Goal: Use online tool/utility: Utilize a website feature to perform a specific function

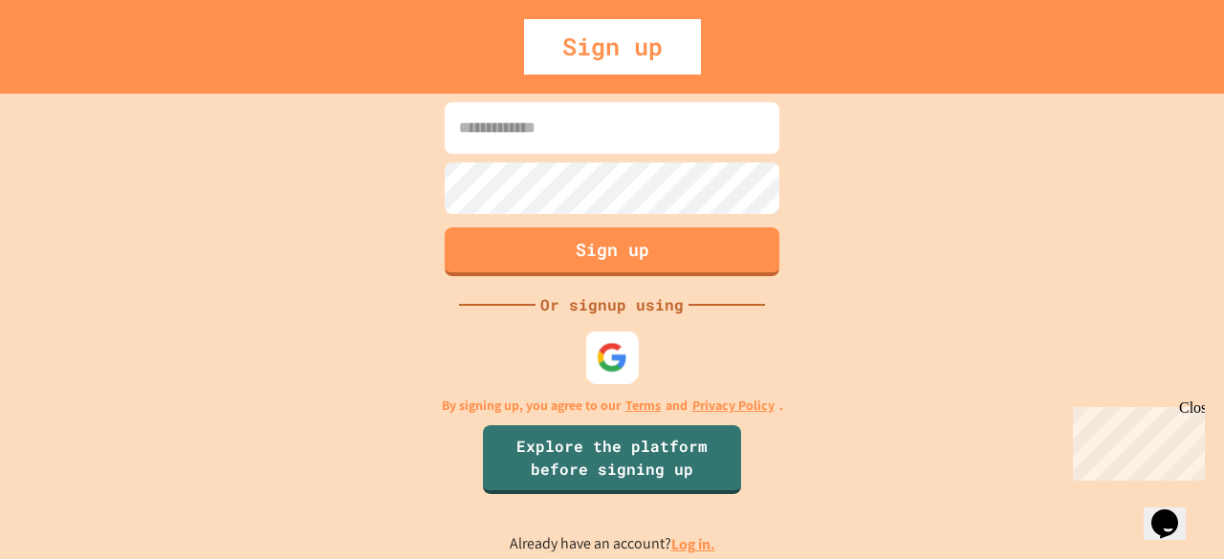
click at [618, 346] on img at bounding box center [613, 357] width 32 height 32
click at [595, 119] on input at bounding box center [612, 128] width 335 height 52
type input "**********"
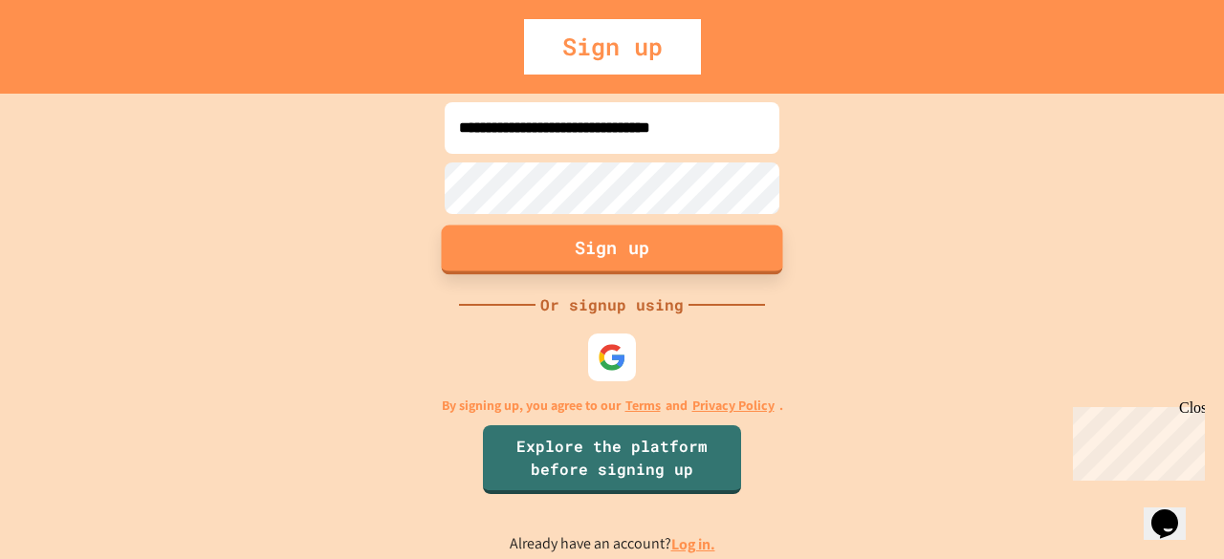
click at [657, 248] on button "Sign up" at bounding box center [612, 250] width 341 height 50
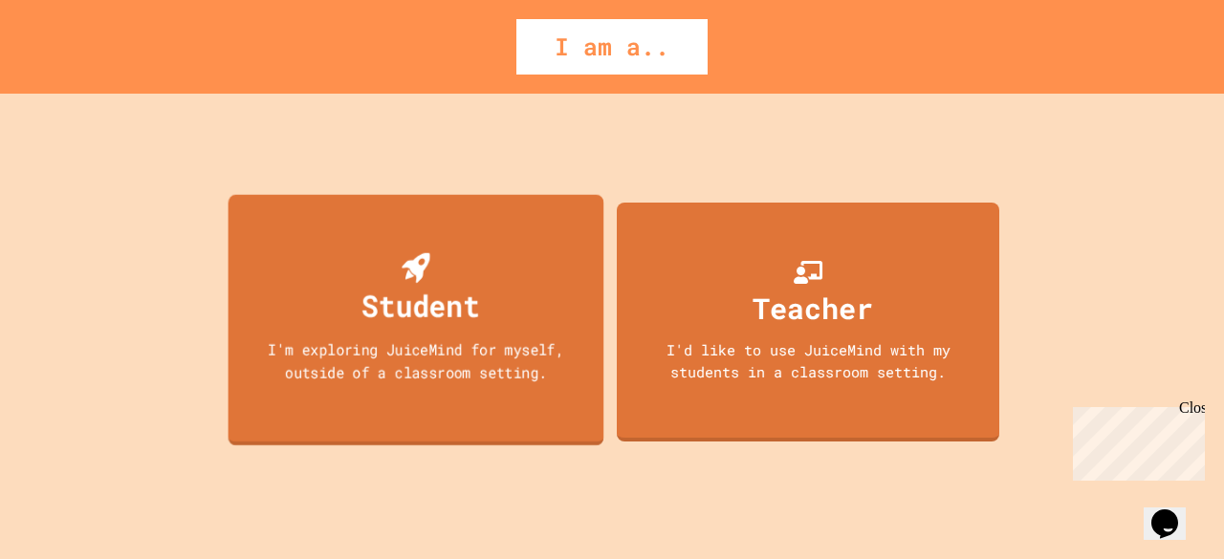
click at [514, 307] on div "Student I'm exploring JuiceMind for myself, outside of a classroom setting." at bounding box center [416, 319] width 376 height 251
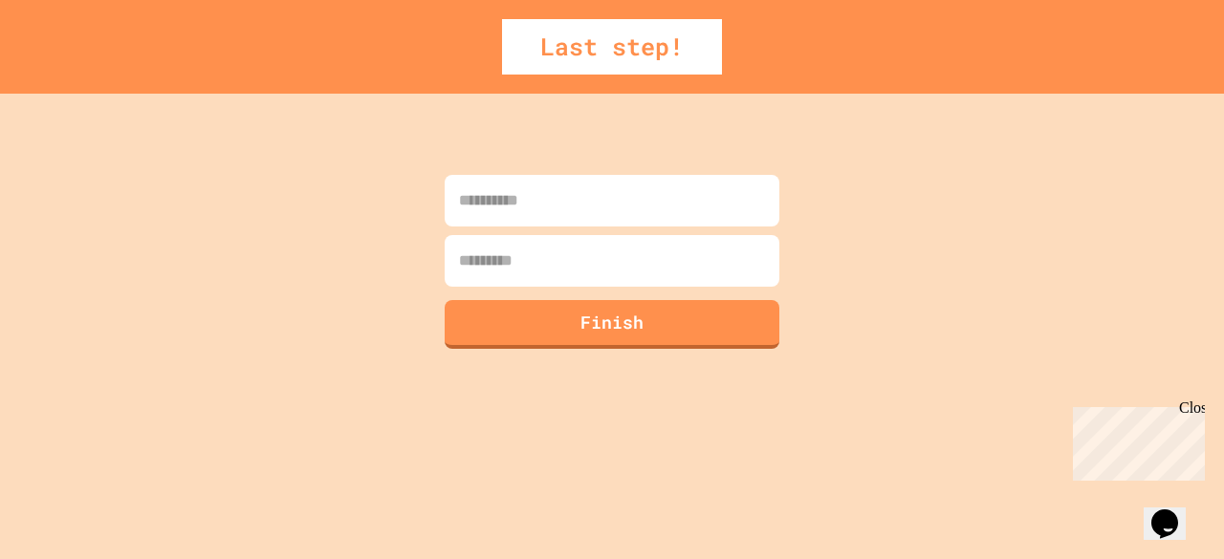
click at [686, 192] on input at bounding box center [612, 201] width 335 height 52
type input "*"
type input "******"
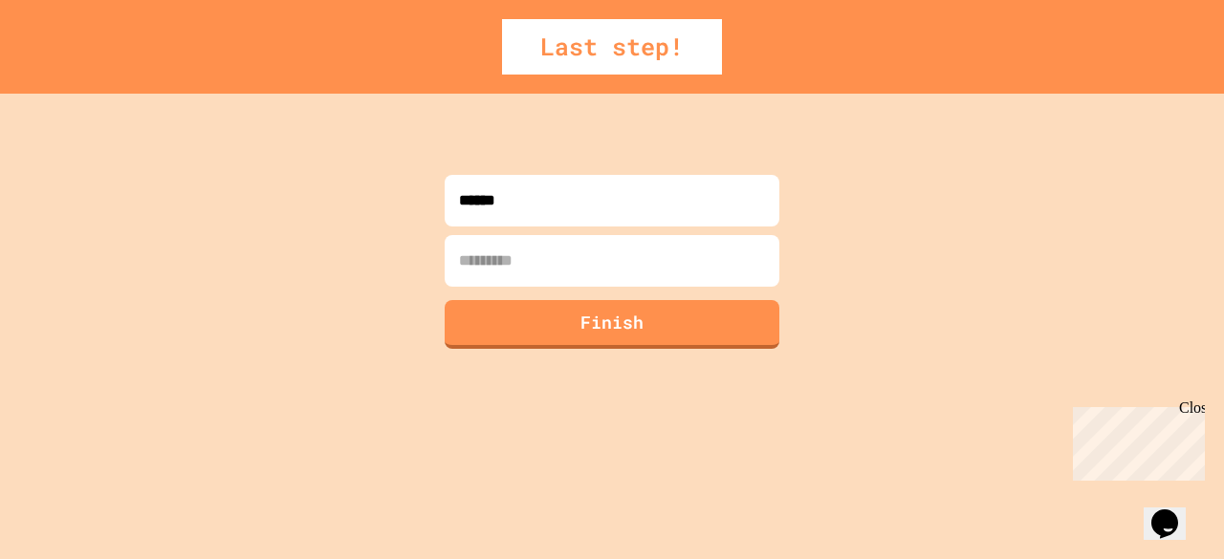
click at [606, 270] on input at bounding box center [612, 261] width 335 height 52
type input "*********"
click at [621, 305] on button "Finish" at bounding box center [612, 322] width 341 height 50
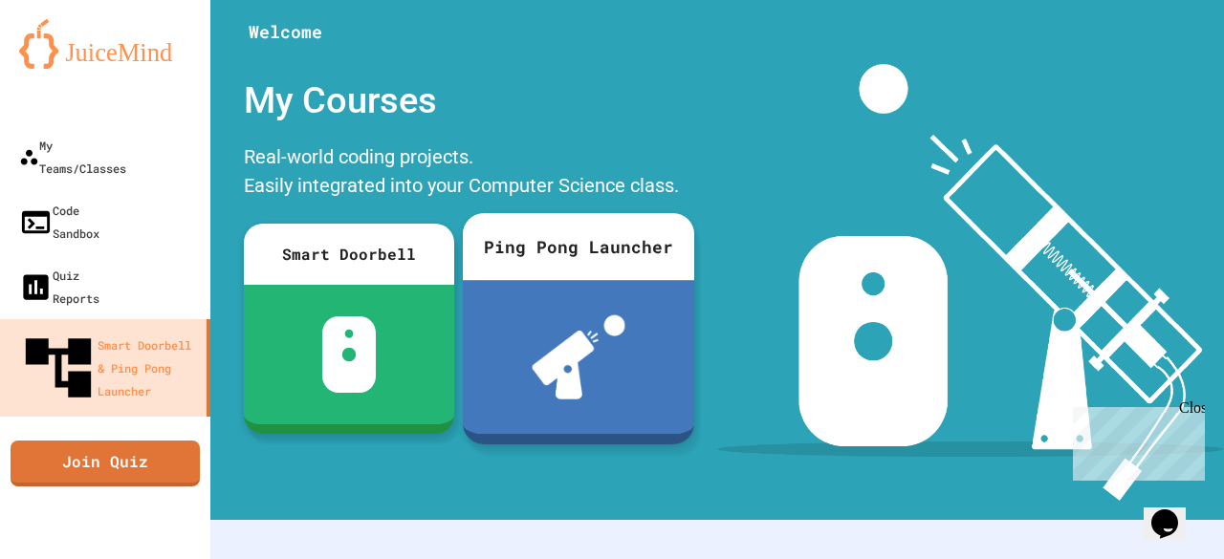
click at [577, 372] on img at bounding box center [579, 357] width 94 height 84
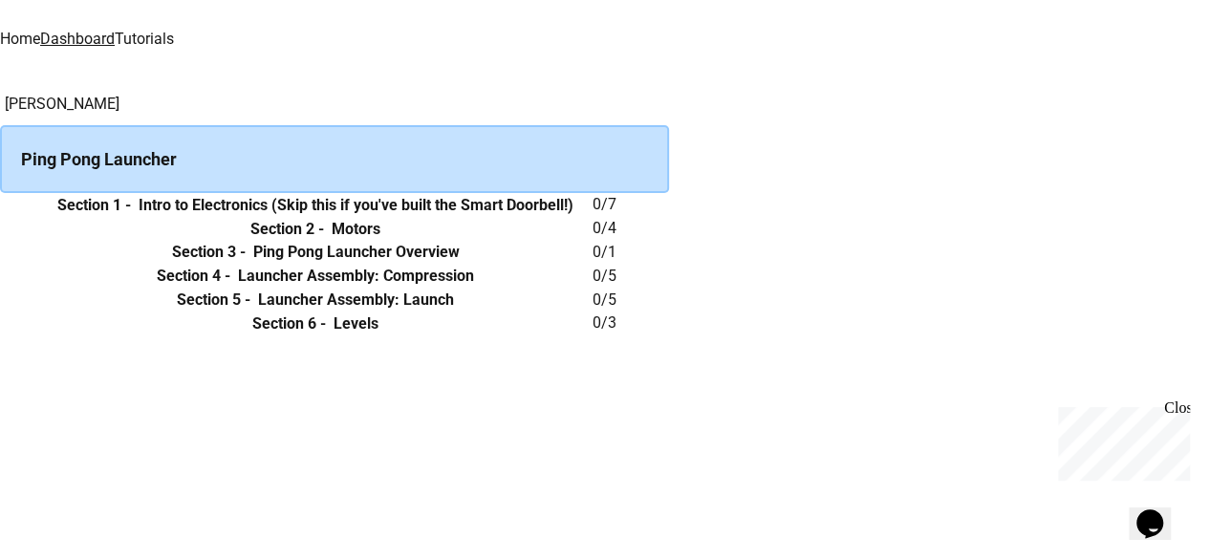
click at [669, 252] on tbody "Section 1 - Intro to Electronics (Skip this if you've built the Smart Doorbell!…" at bounding box center [334, 264] width 669 height 142
click at [593, 264] on th "Section 4 - Launcher Assembly: Compression" at bounding box center [315, 276] width 554 height 24
drag, startPoint x: 578, startPoint y: 35, endPoint x: 273, endPoint y: 50, distance: 305.3
click at [273, 193] on tr "Section 1 - Intro to Electronics (Skip this if you've built the Smart Doorbell!…" at bounding box center [334, 205] width 669 height 24
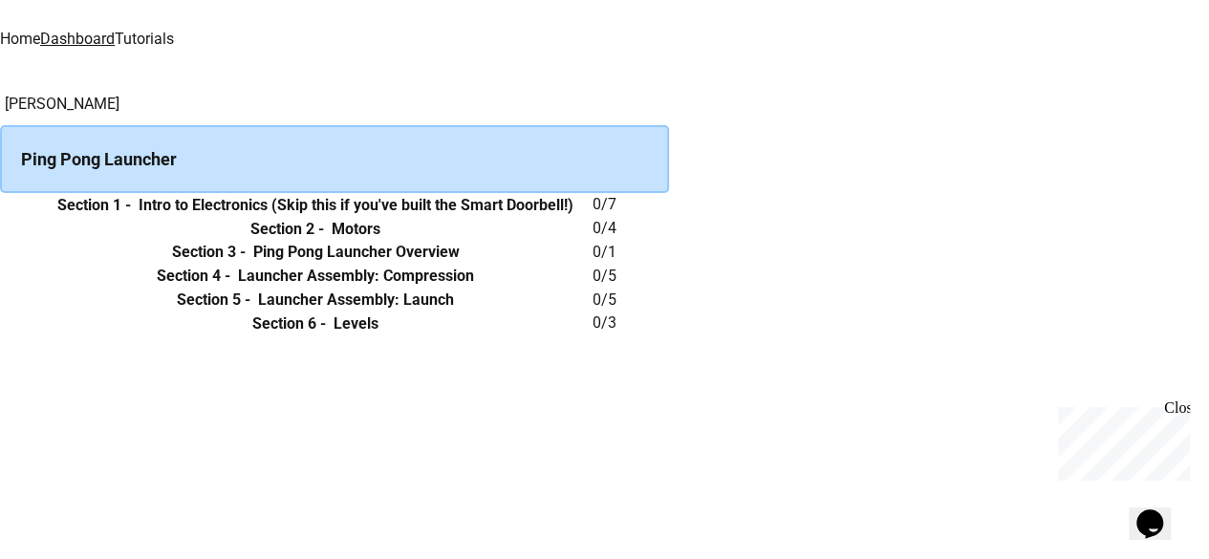
drag, startPoint x: 273, startPoint y: 50, endPoint x: 291, endPoint y: 53, distance: 17.4
click at [38, 193] on td "collapsible table" at bounding box center [19, 205] width 38 height 24
click at [0, 206] on icon "expand row" at bounding box center [0, 206] width 0 height 0
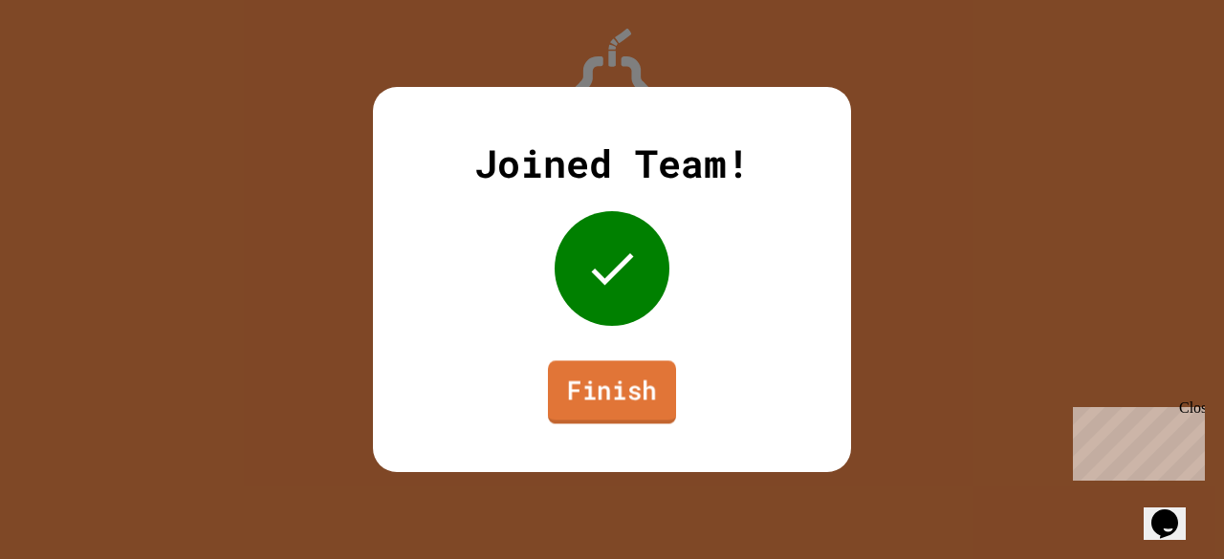
click at [610, 399] on link "Finish" at bounding box center [612, 391] width 128 height 63
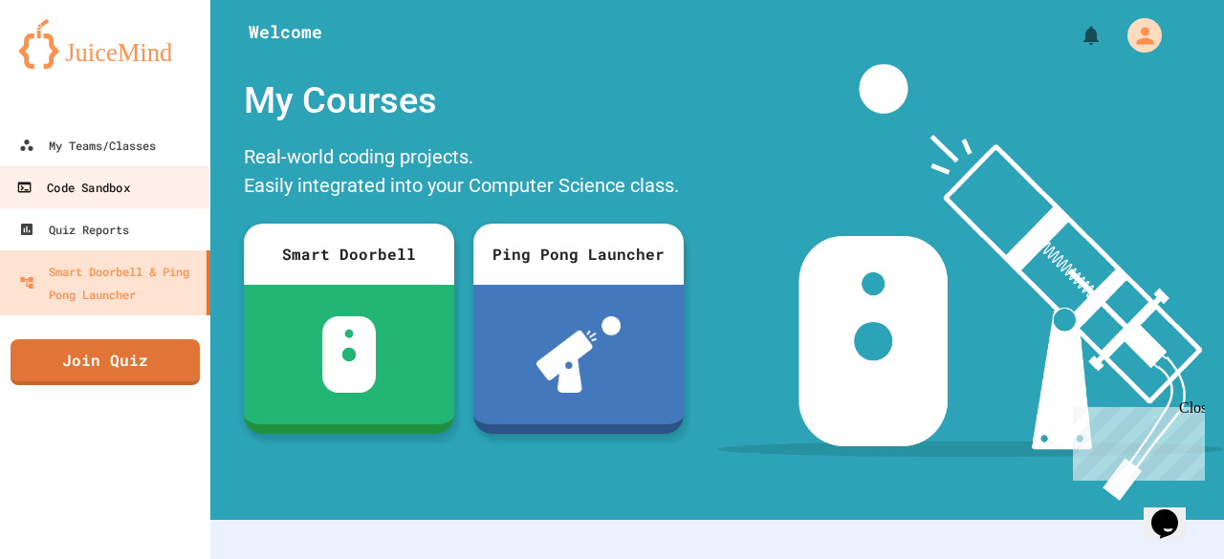
click at [90, 181] on div "Code Sandbox" at bounding box center [72, 188] width 113 height 24
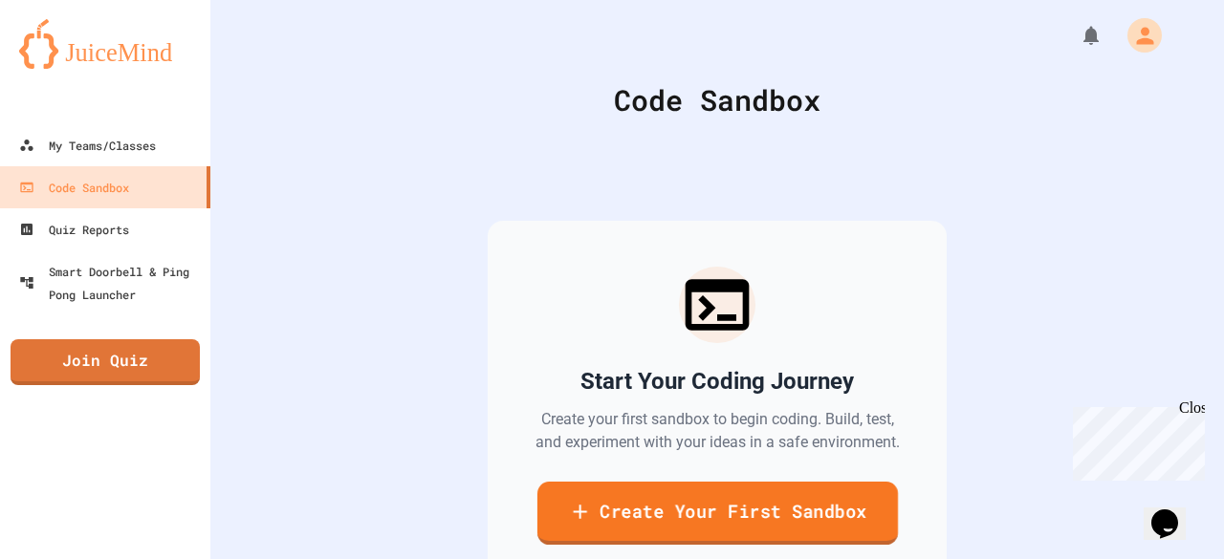
click at [684, 522] on link "Create Your First Sandbox" at bounding box center [716, 513] width 360 height 63
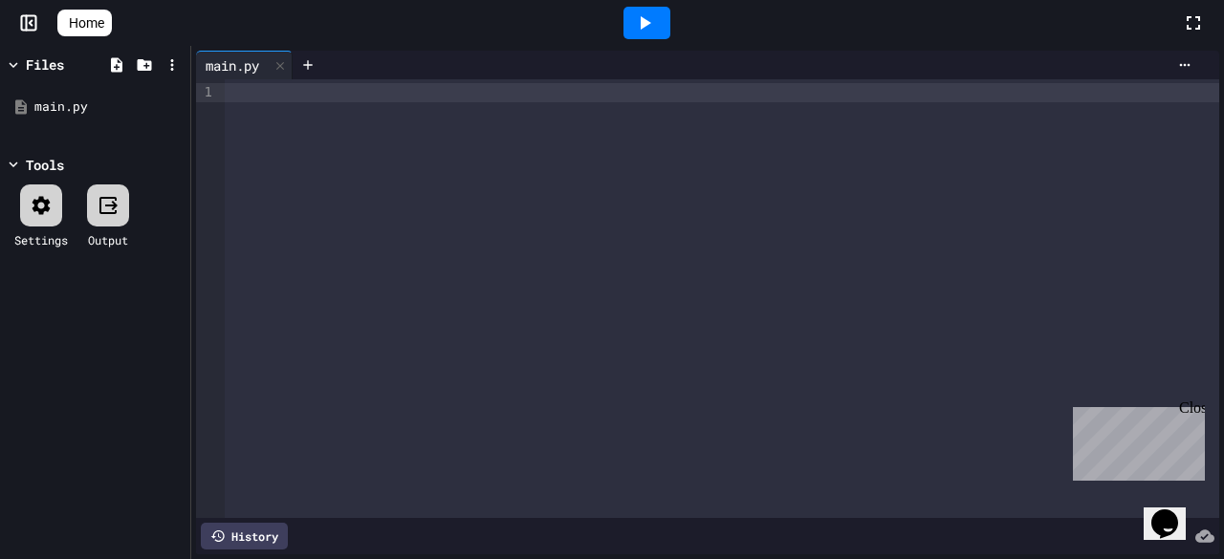
click at [293, 558] on div at bounding box center [612, 561] width 1224 height 0
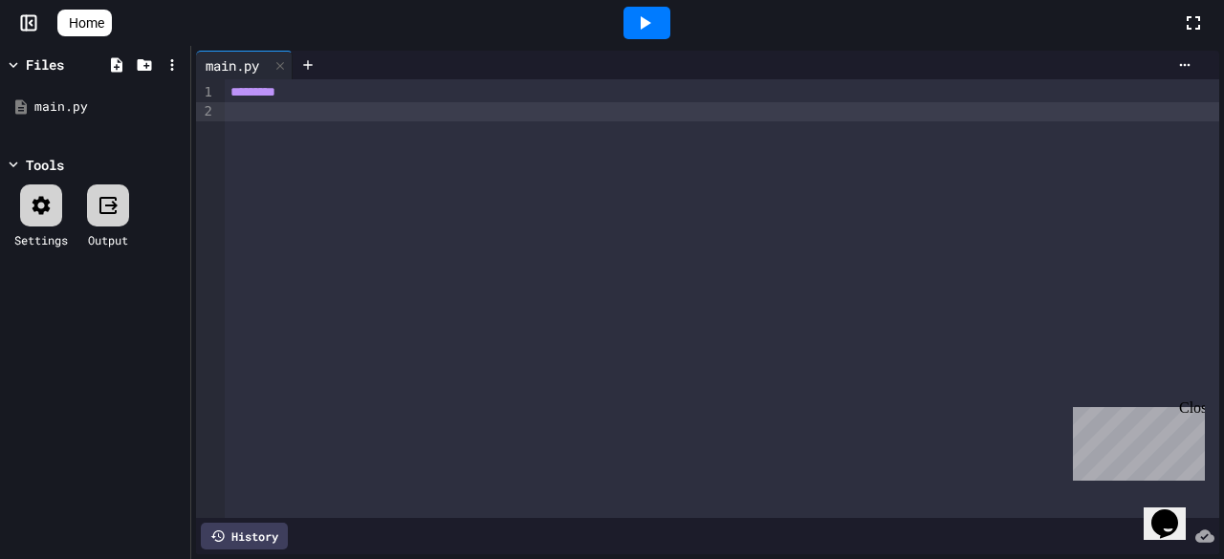
click at [116, 190] on div at bounding box center [108, 206] width 42 height 42
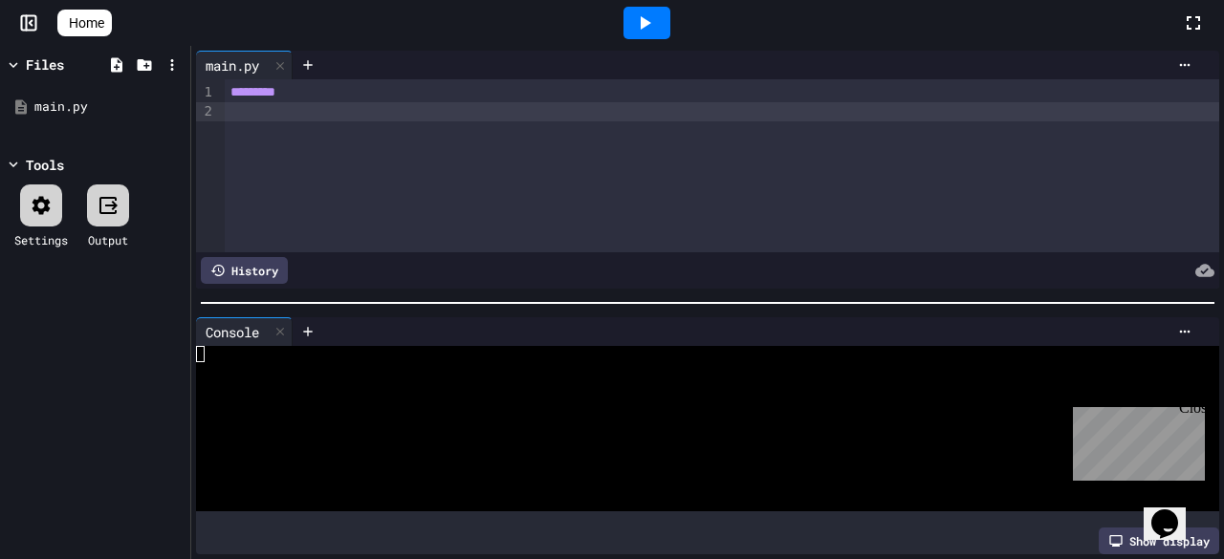
click at [1057, 185] on div "*********" at bounding box center [722, 165] width 994 height 173
click at [101, 206] on icon at bounding box center [107, 205] width 17 height 17
drag, startPoint x: 101, startPoint y: 206, endPoint x: 373, endPoint y: 74, distance: 301.9
click at [373, 74] on div "Files main.py Tools Settings Output main.py 9 1 2 › ********* History Console W…" at bounding box center [612, 302] width 1224 height 513
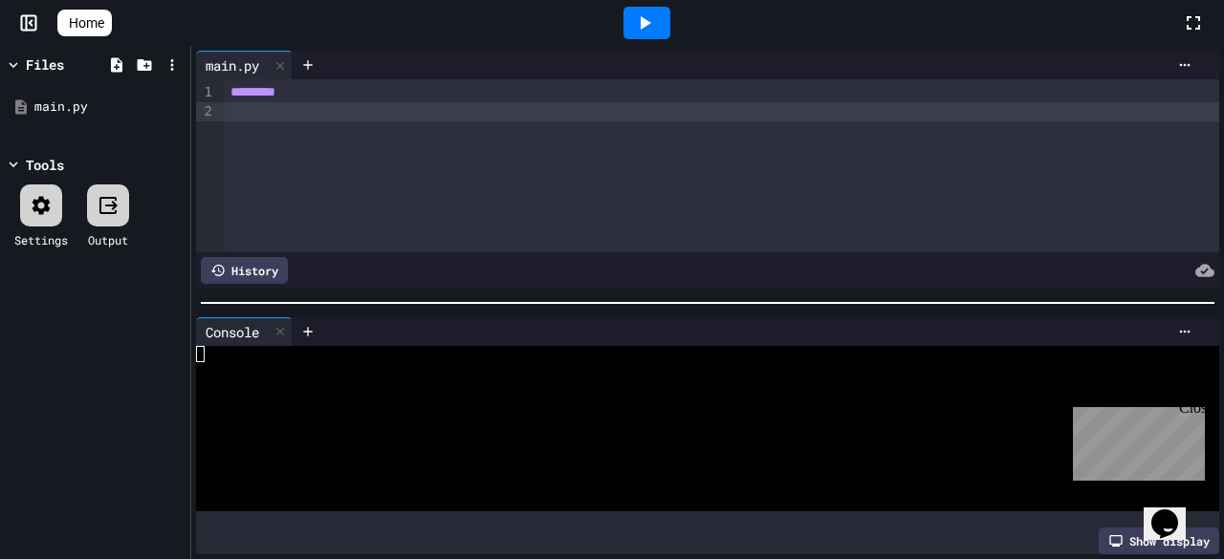
click at [379, 103] on div at bounding box center [722, 111] width 994 height 19
click at [667, 24] on div at bounding box center [646, 23] width 47 height 33
click at [651, 22] on icon at bounding box center [646, 22] width 11 height 13
click at [1186, 409] on div "Close" at bounding box center [1191, 412] width 24 height 24
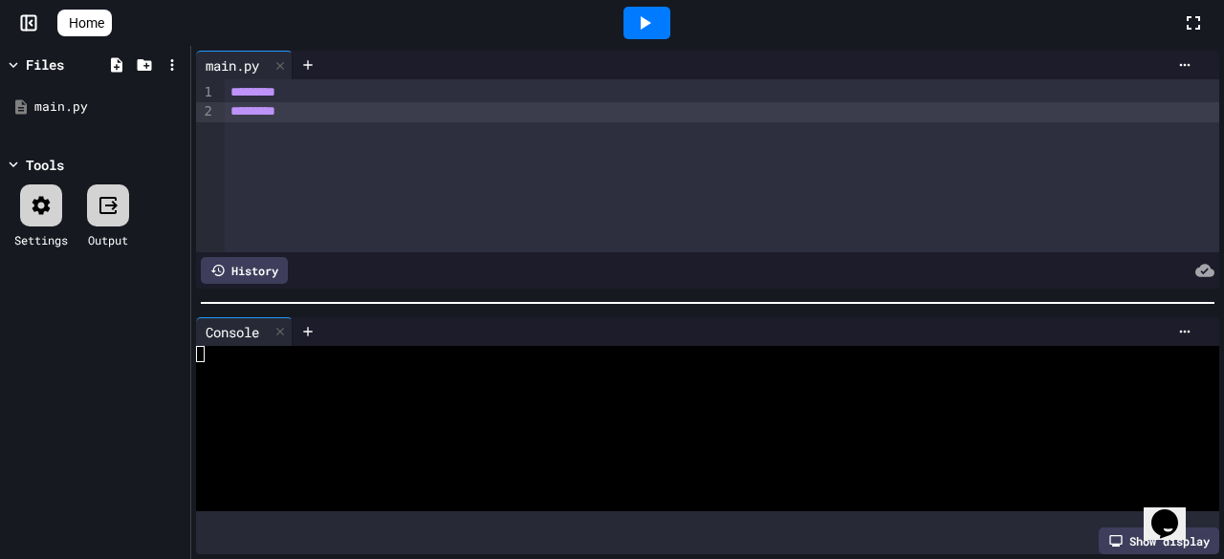
click at [973, 142] on div "********* *********" at bounding box center [722, 165] width 994 height 173
click at [280, 325] on icon at bounding box center [279, 331] width 13 height 13
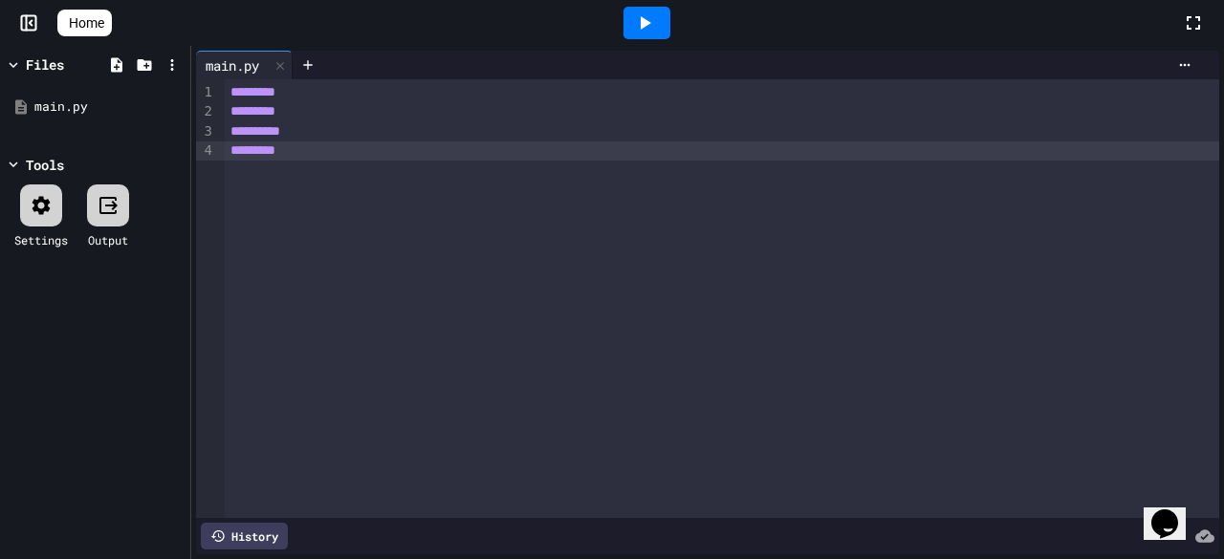
click at [648, 16] on icon at bounding box center [644, 22] width 23 height 23
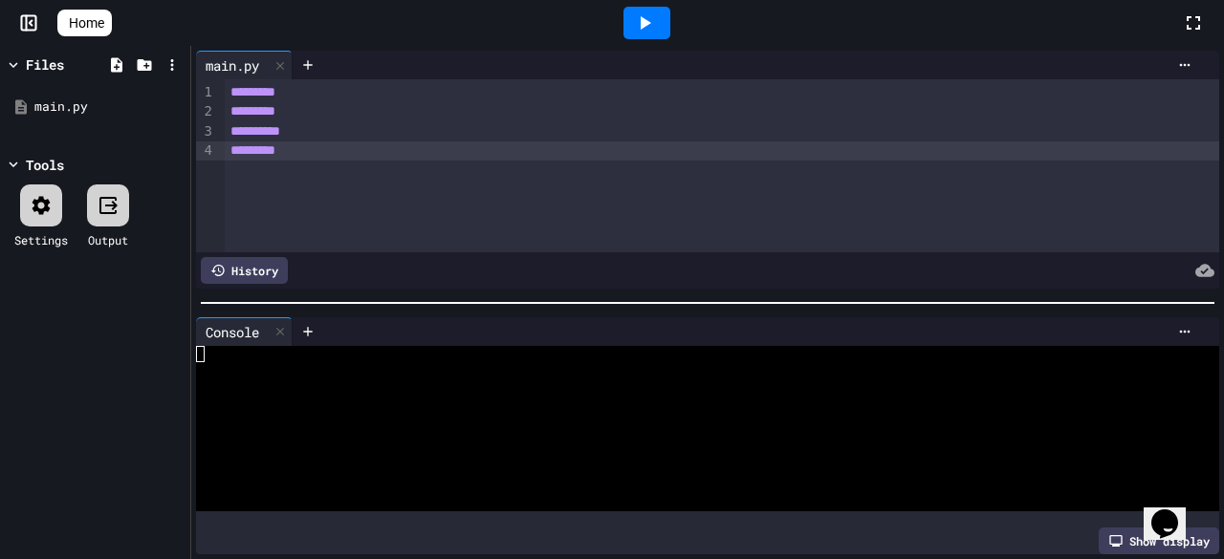
click at [648, 16] on icon at bounding box center [644, 22] width 23 height 23
click at [554, 416] on div at bounding box center [690, 420] width 989 height 16
click at [191, 344] on div "Console WWWWWWWWWWWWWWWWWWWWWWWWWWWWWWWW Show display" at bounding box center [707, 437] width 1032 height 248
click at [375, 184] on div "**********" at bounding box center [722, 165] width 994 height 173
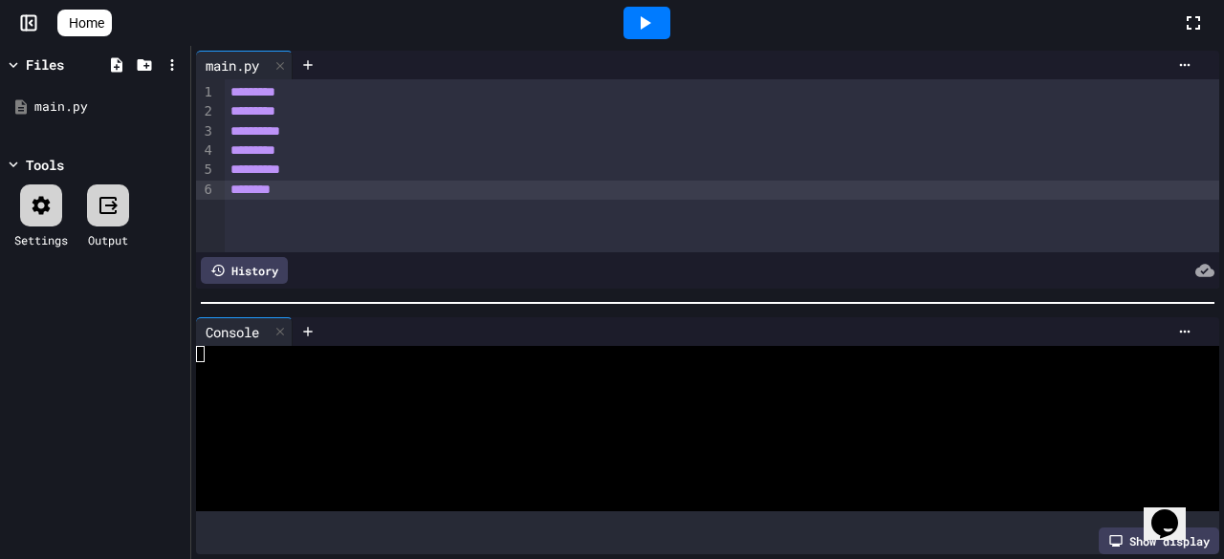
click at [670, 11] on div at bounding box center [646, 23] width 47 height 33
click at [284, 325] on icon at bounding box center [279, 331] width 13 height 13
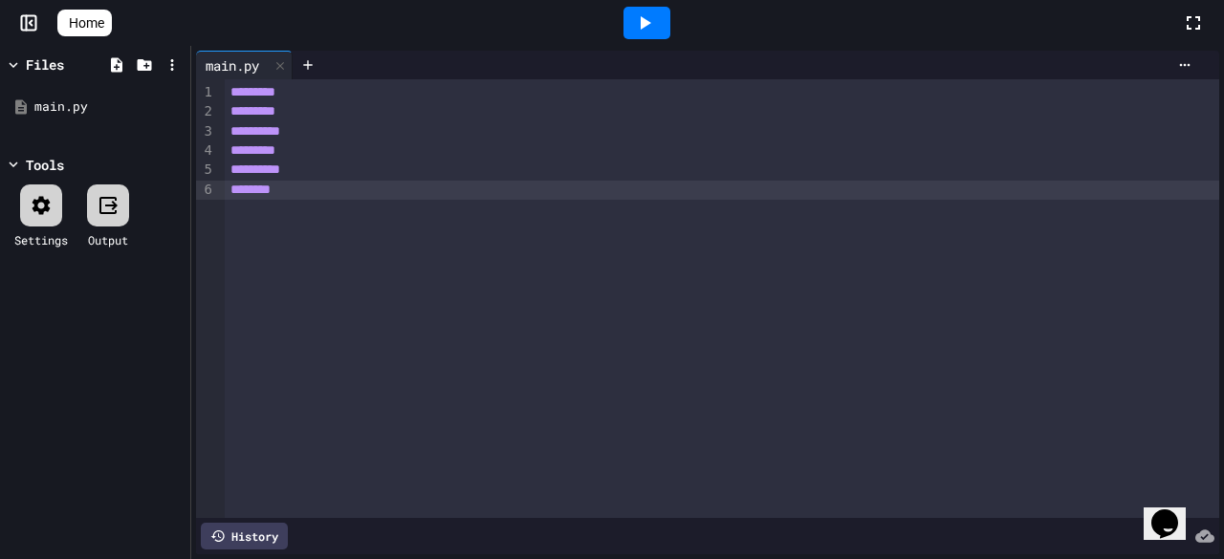
click at [403, 178] on div "**********" at bounding box center [722, 170] width 994 height 19
click at [402, 193] on div "********" at bounding box center [722, 190] width 994 height 19
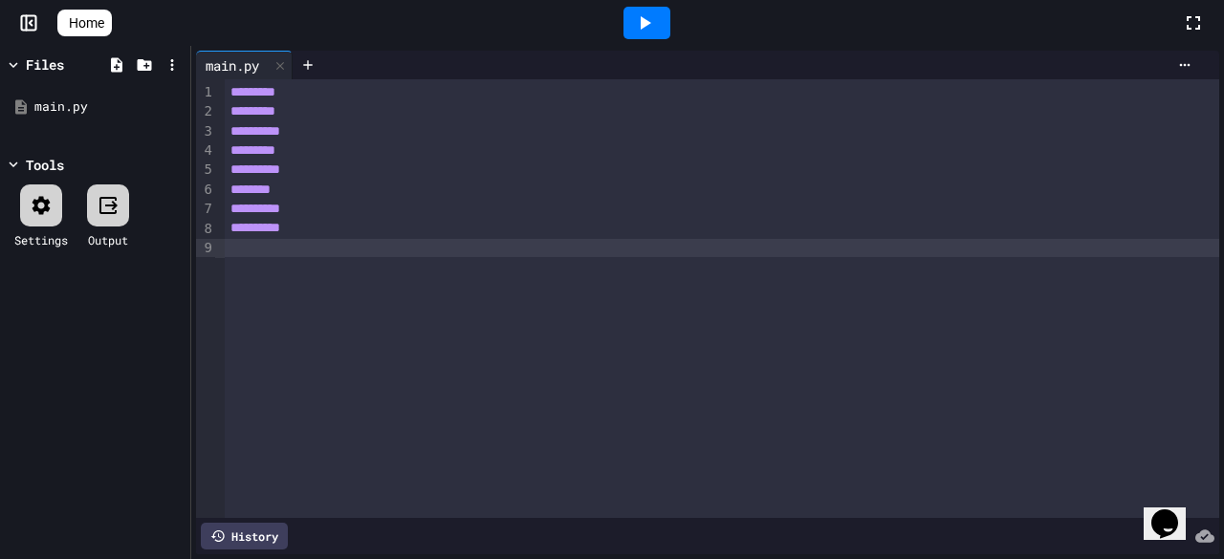
click at [1165, 78] on div at bounding box center [746, 65] width 907 height 29
click at [1177, 67] on icon at bounding box center [1184, 64] width 15 height 15
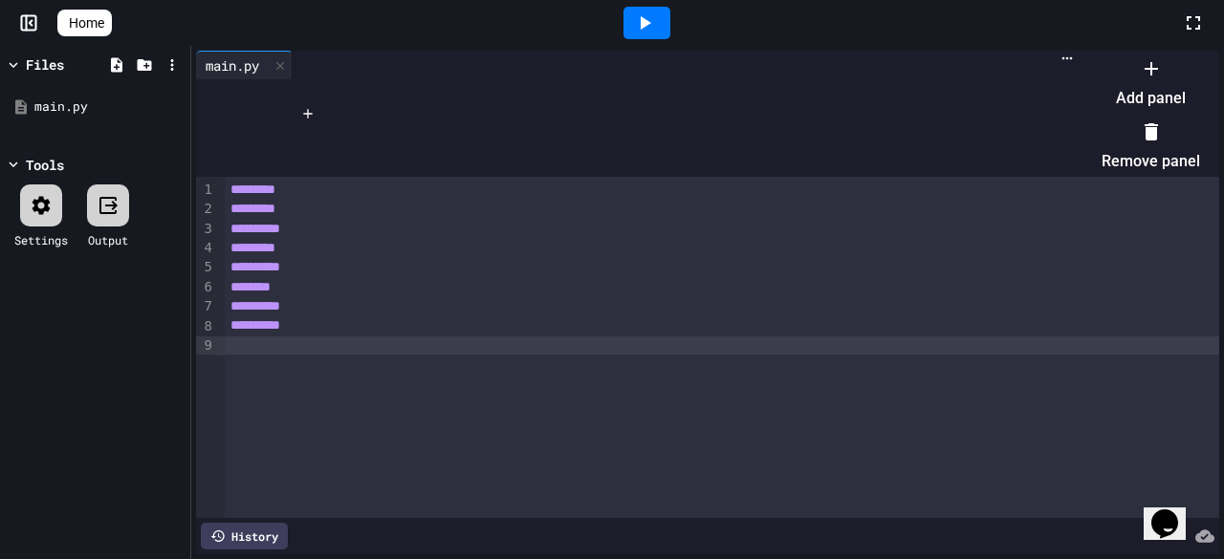
click at [1101, 83] on div at bounding box center [1150, 68] width 98 height 31
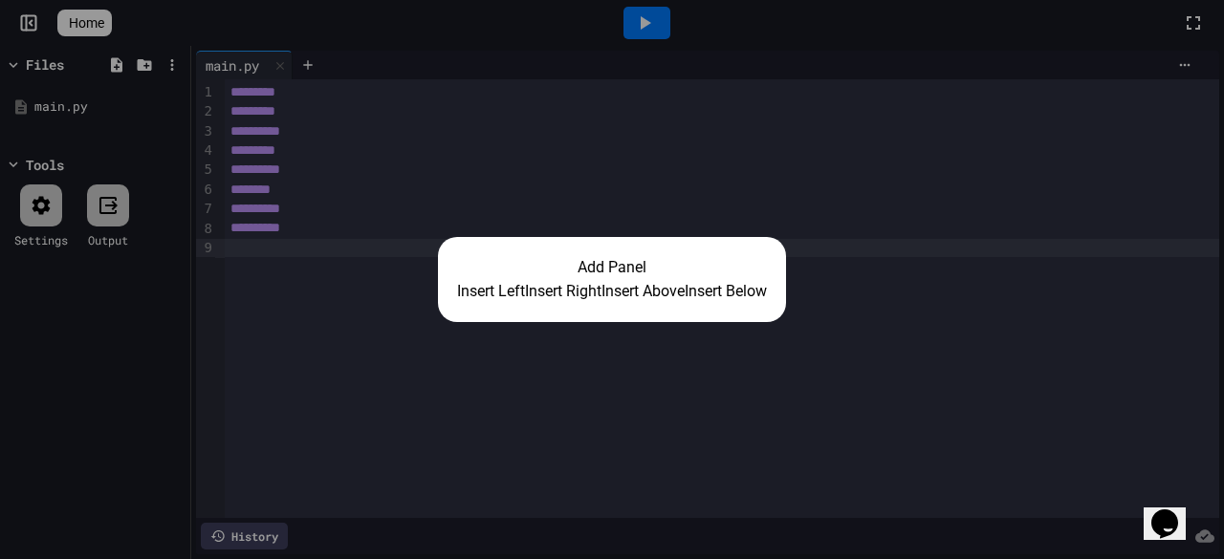
click at [478, 293] on button "Insert Left" at bounding box center [491, 291] width 68 height 23
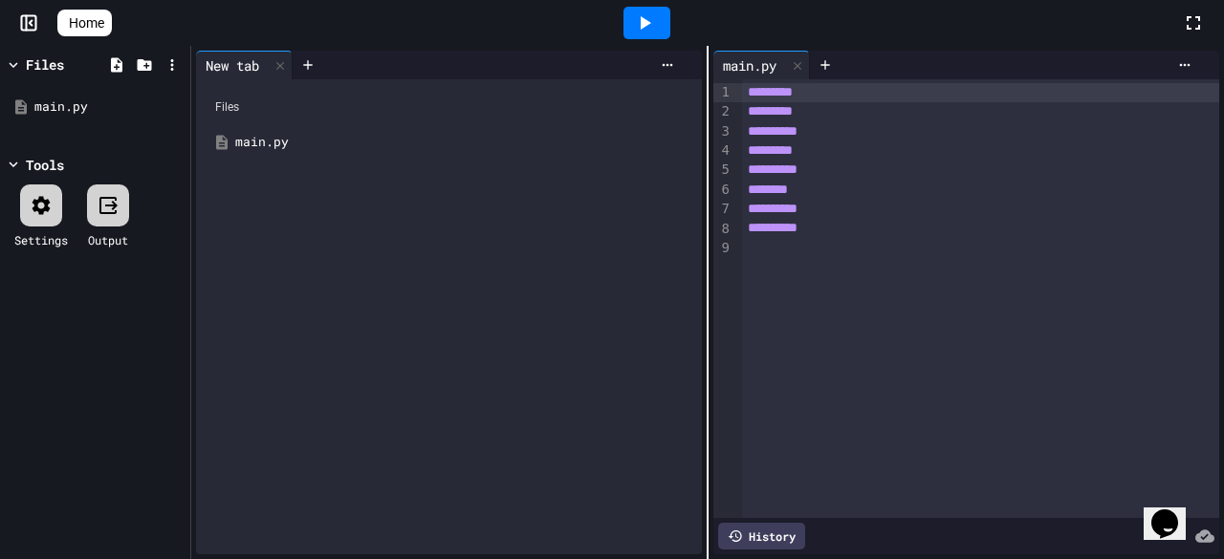
click at [265, 171] on div "Files main.py" at bounding box center [449, 316] width 506 height 475
click at [307, 144] on div "main.py" at bounding box center [462, 142] width 455 height 19
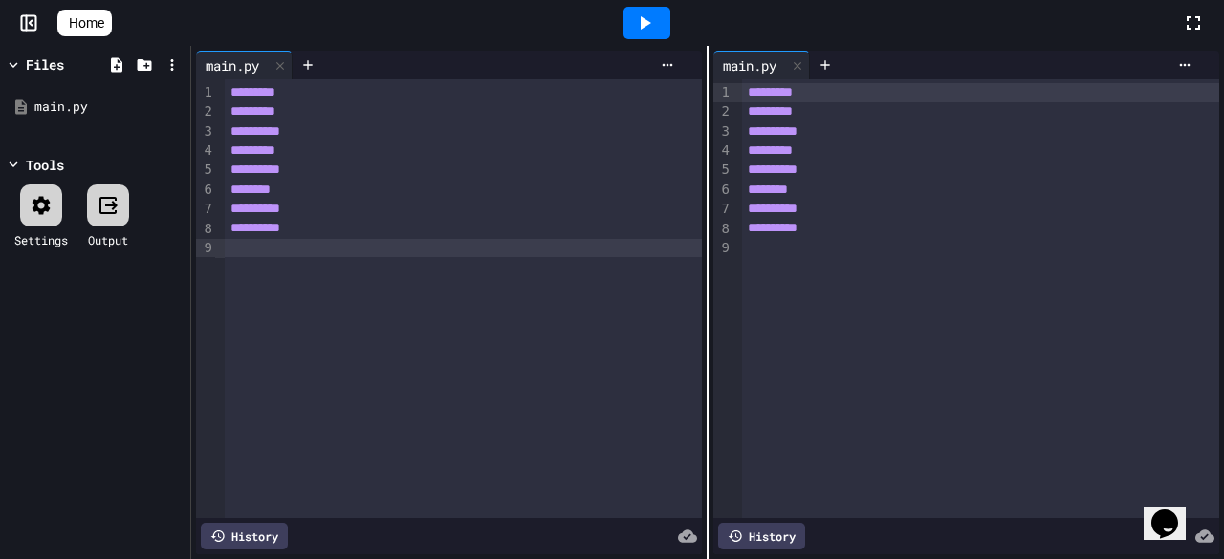
click at [245, 240] on div at bounding box center [463, 248] width 477 height 19
click at [512, 313] on div "**********" at bounding box center [463, 298] width 477 height 439
click at [637, 20] on div at bounding box center [646, 23] width 47 height 33
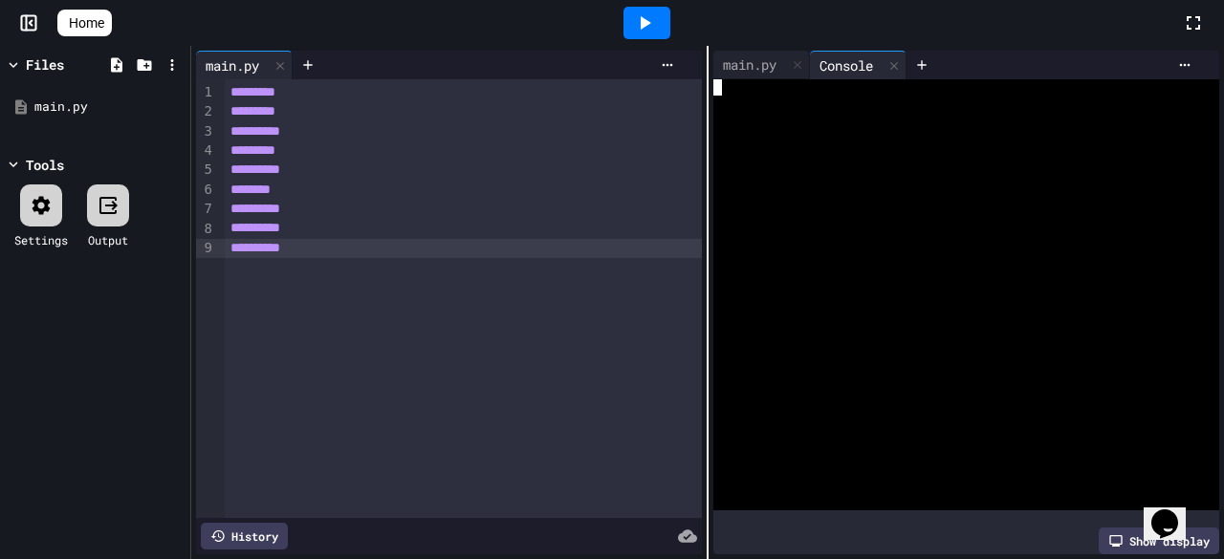
click at [735, 83] on div at bounding box center [954, 87] width 482 height 16
click at [737, 87] on div at bounding box center [954, 87] width 482 height 16
click at [909, 67] on div at bounding box center [921, 65] width 31 height 29
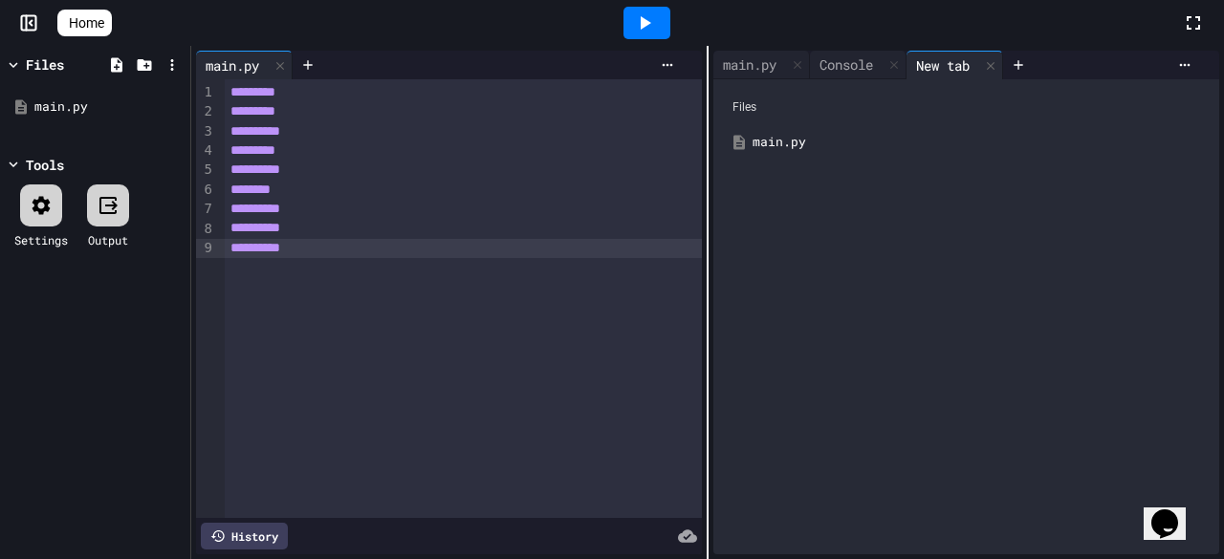
click at [794, 141] on div "main.py" at bounding box center [979, 142] width 455 height 19
